Goal: Task Accomplishment & Management: Manage account settings

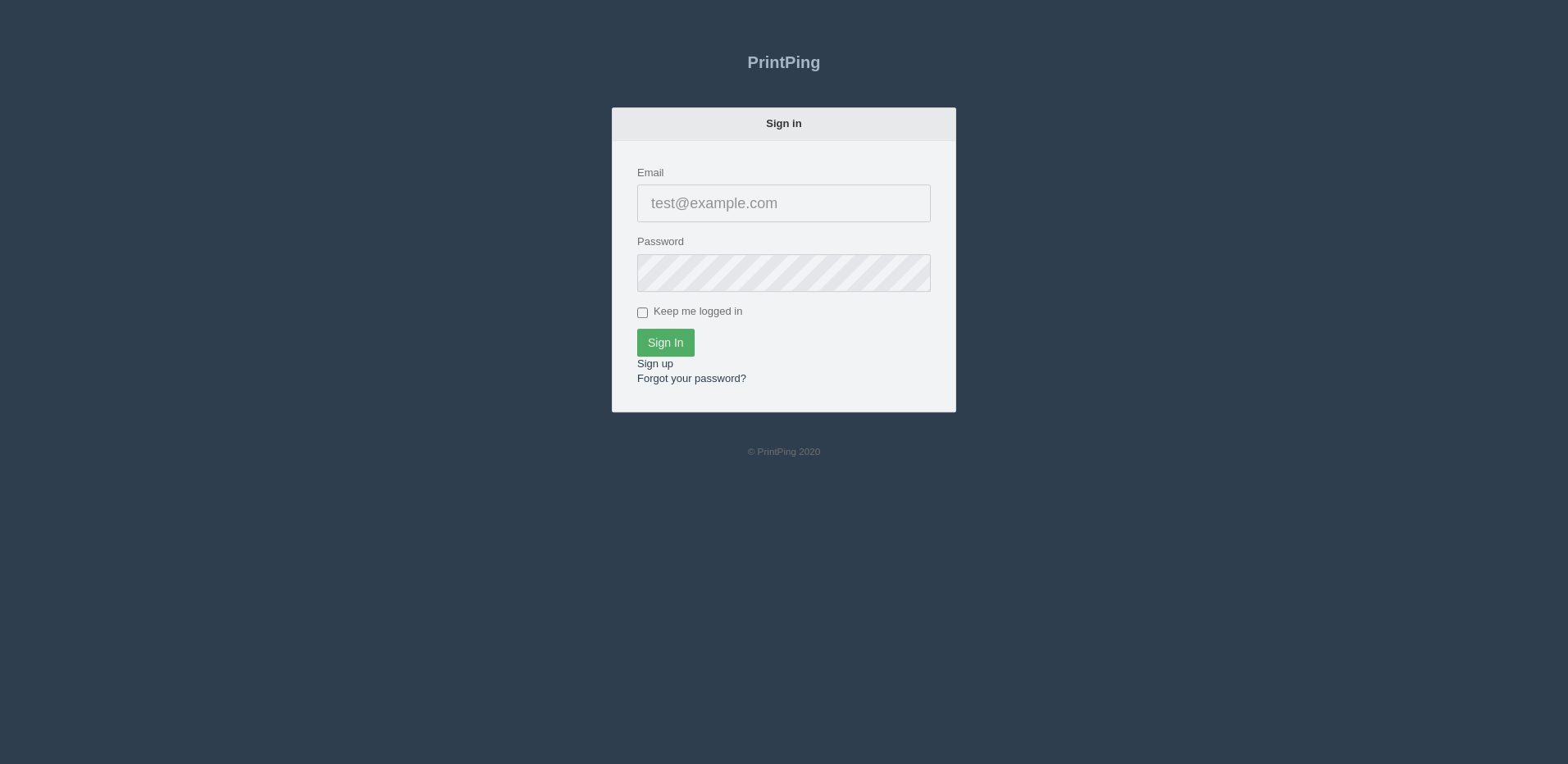
type input "[PERSON_NAME][EMAIL_ADDRESS][DOMAIN_NAME]"
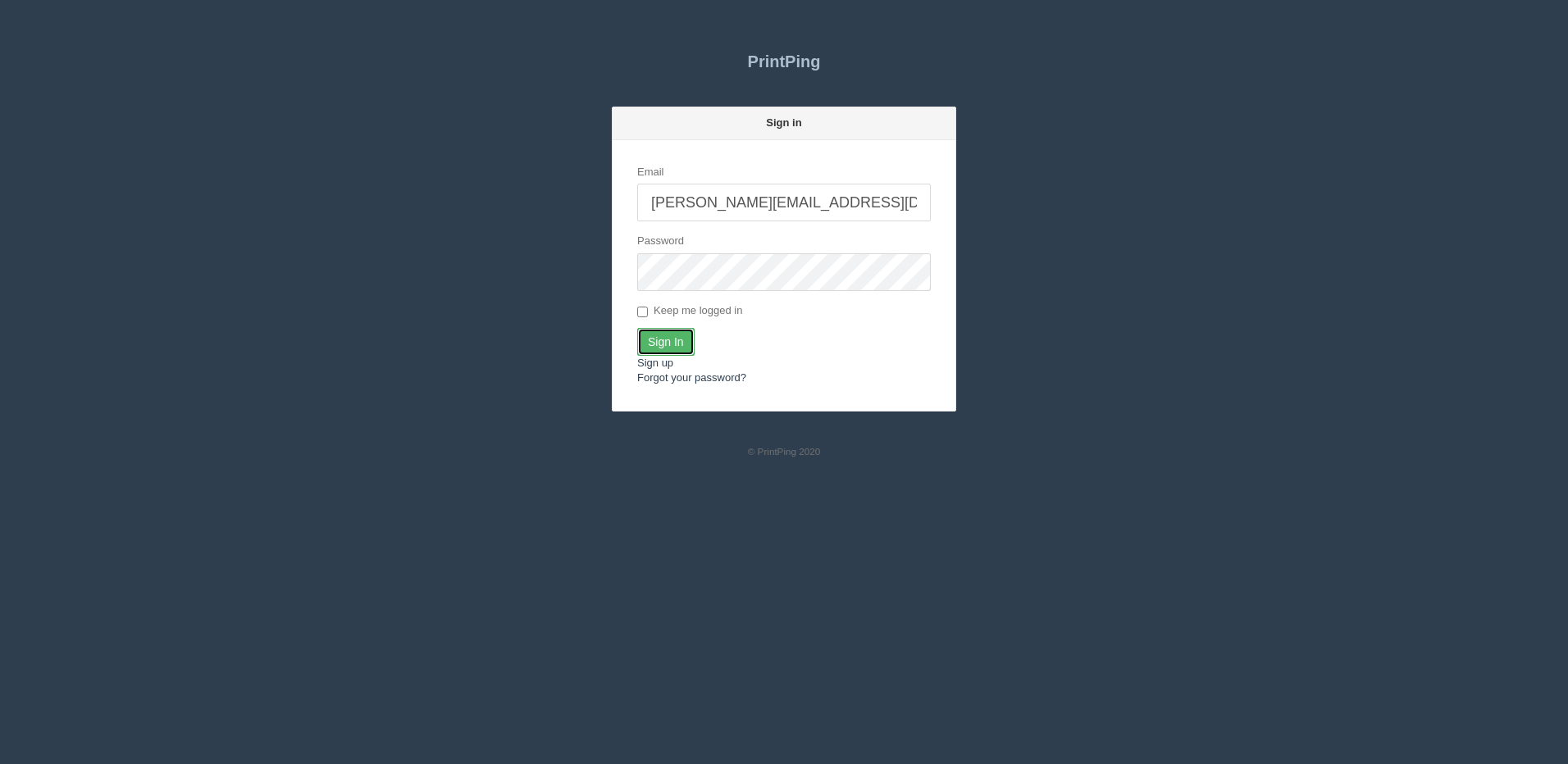
click at [649, 334] on input "Sign In" at bounding box center [666, 342] width 58 height 28
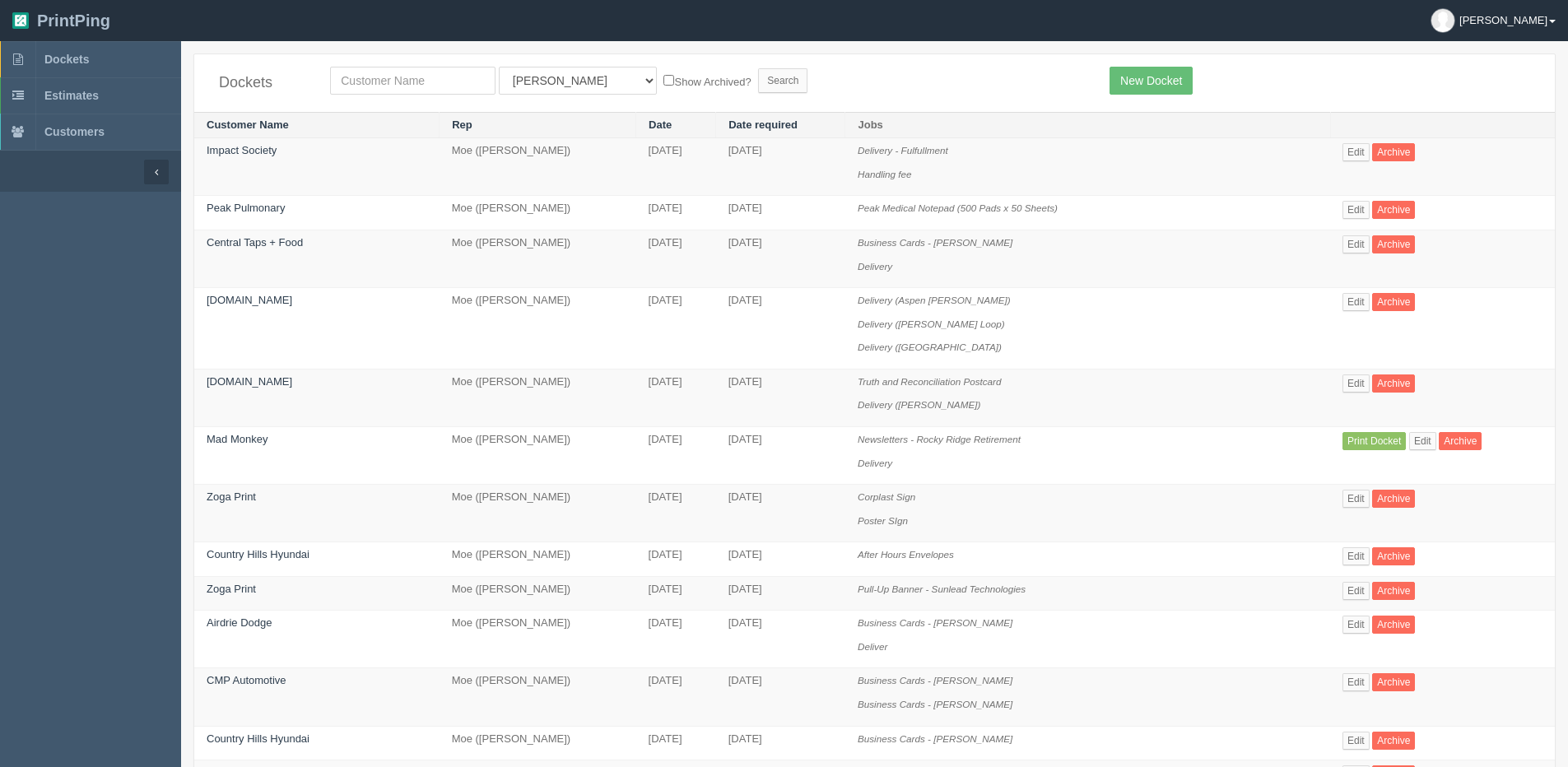
click at [1565, 15] on link "Dan" at bounding box center [1493, 20] width 150 height 41
click at [1557, 25] on link "Dan" at bounding box center [1493, 20] width 150 height 41
click at [1547, 14] on link "Dan" at bounding box center [1493, 20] width 150 height 41
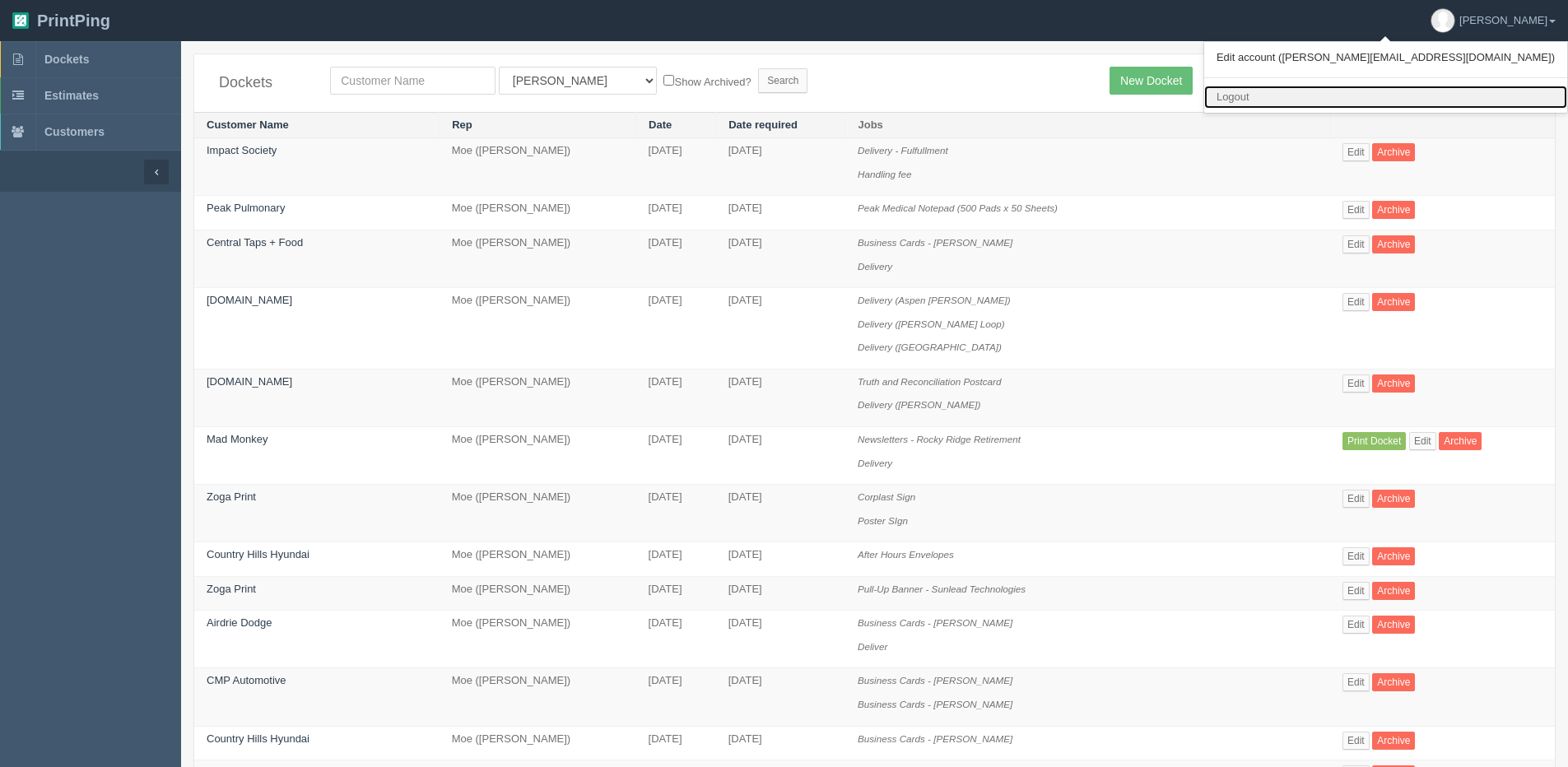
click at [1430, 91] on link "Logout" at bounding box center [1385, 97] width 363 height 24
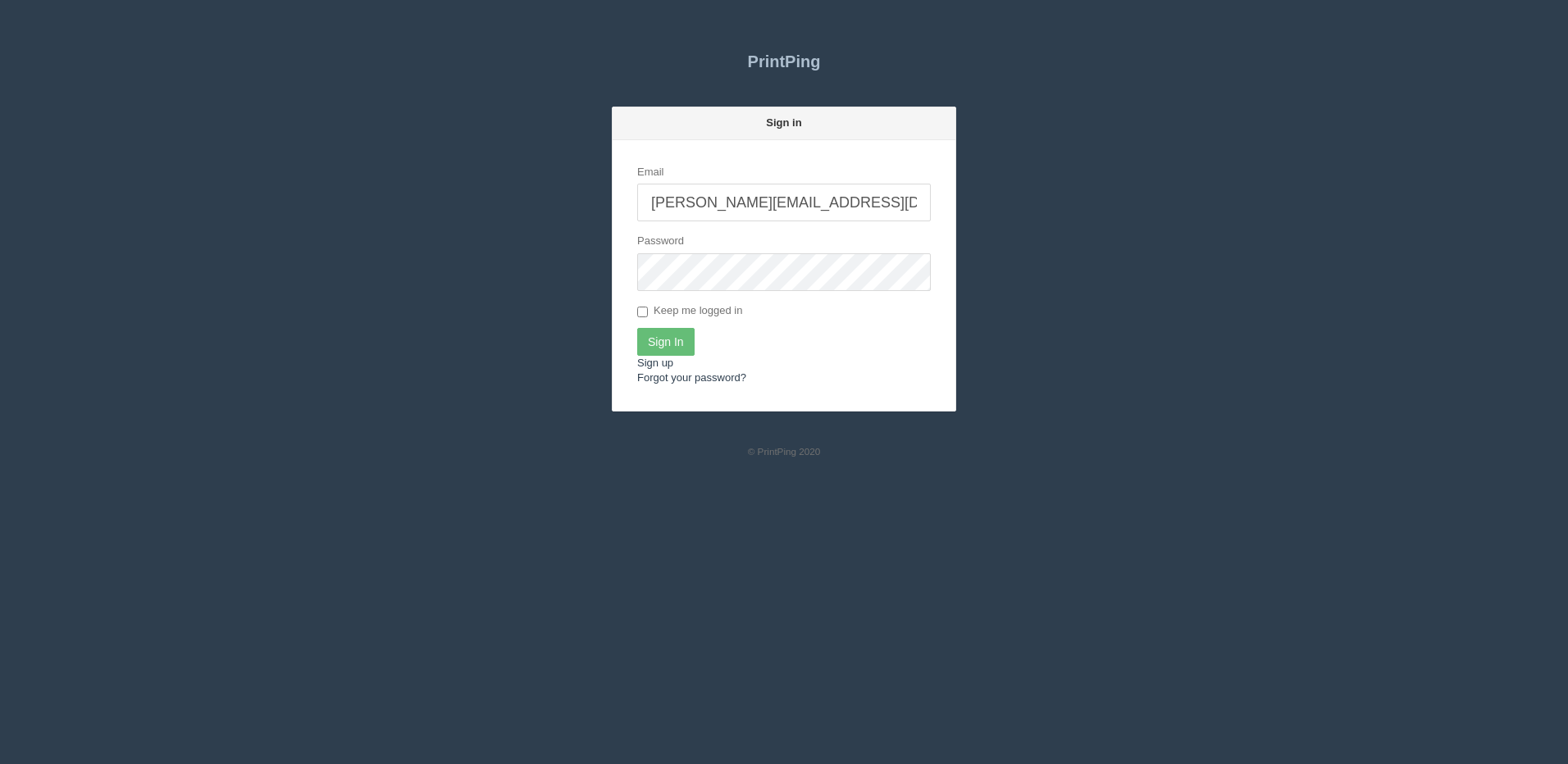
click at [748, 186] on input "[PERSON_NAME][EMAIL_ADDRESS][DOMAIN_NAME]" at bounding box center [784, 202] width 293 height 37
type input "[PERSON_NAME][EMAIL_ADDRESS][DOMAIN_NAME]"
click at [666, 346] on input "Sign In" at bounding box center [666, 342] width 58 height 28
